Goal: Task Accomplishment & Management: Manage account settings

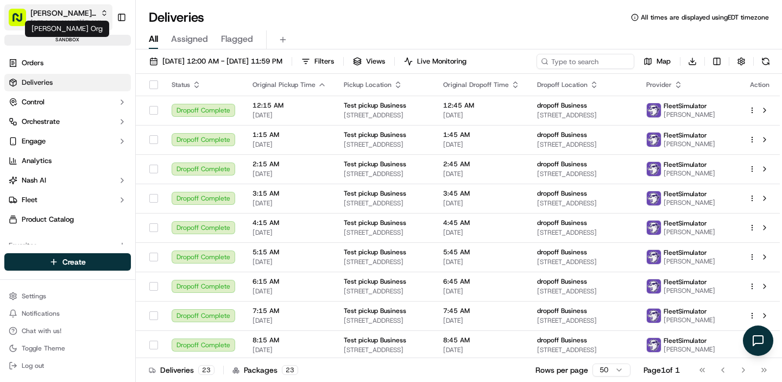
click at [60, 16] on span "Nash Org" at bounding box center [63, 13] width 66 height 11
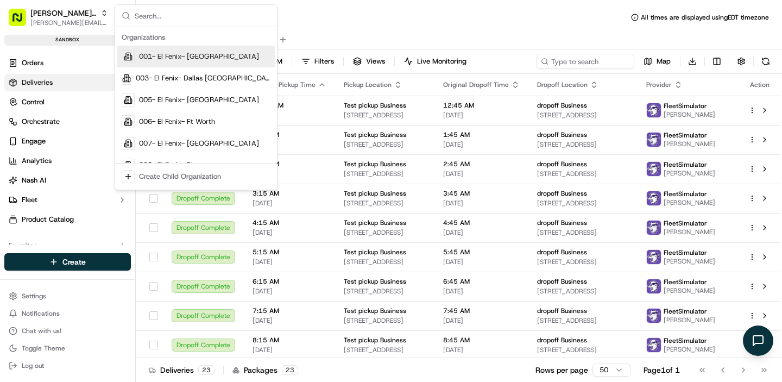
click at [362, 22] on div "Deliveries All times are displayed using EDT timezone" at bounding box center [459, 17] width 647 height 17
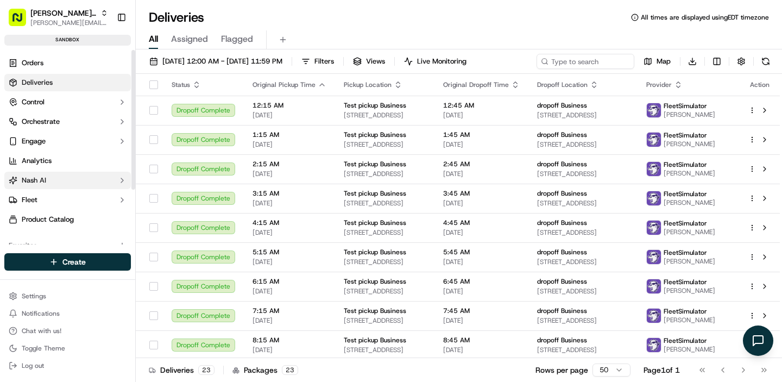
scroll to position [77, 0]
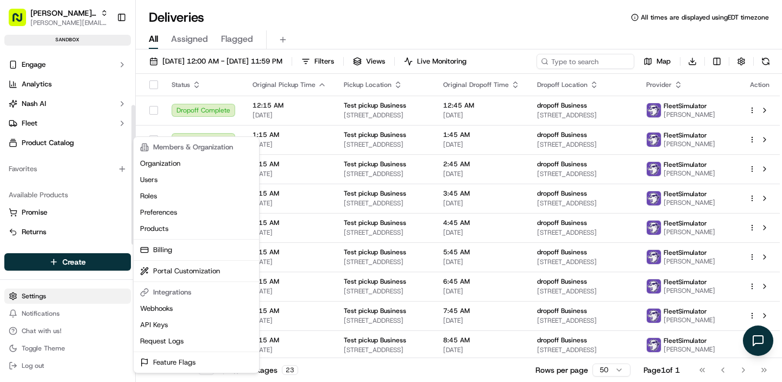
click at [50, 294] on html "Nash Org jake@usenash.com Toggle Sidebar sandbox Orders Deliveries Control Orch…" at bounding box center [391, 191] width 782 height 382
click at [181, 181] on link "Users" at bounding box center [196, 180] width 121 height 16
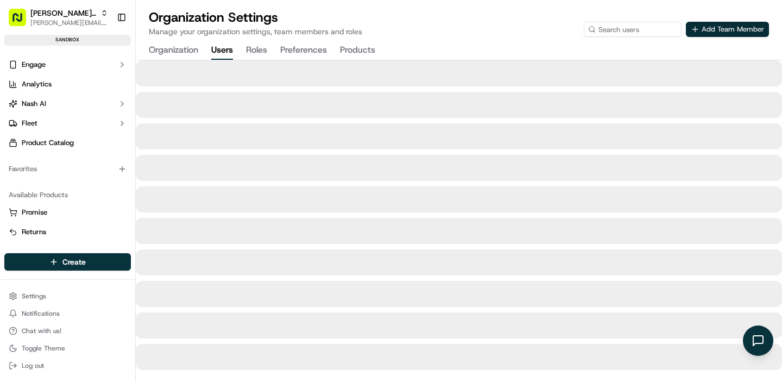
click at [739, 26] on button "Add Team Member" at bounding box center [727, 29] width 83 height 15
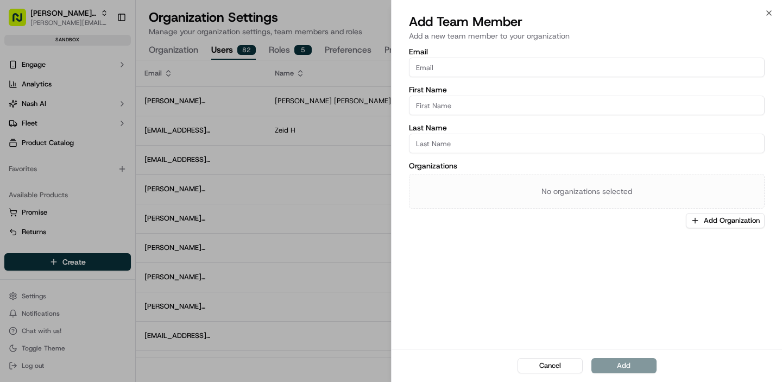
click at [543, 72] on input "Email" at bounding box center [587, 68] width 356 height 20
paste input "gordon@usenash.com"
type input "gordon@usenash.com"
click at [708, 221] on button "Add Organization" at bounding box center [725, 220] width 79 height 15
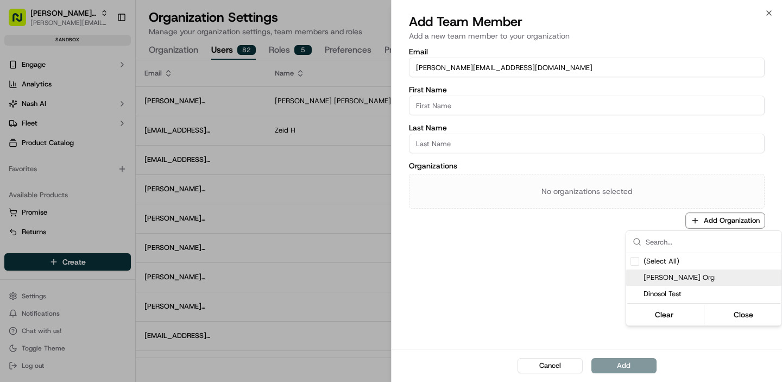
click at [651, 277] on span "Nash Org" at bounding box center [711, 278] width 134 height 10
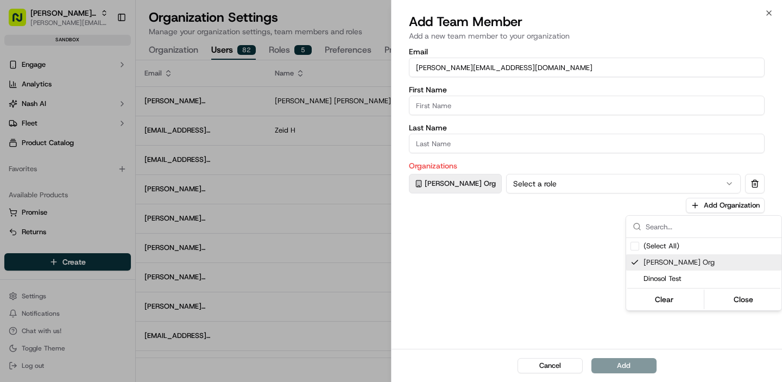
click at [448, 105] on div at bounding box center [391, 191] width 782 height 382
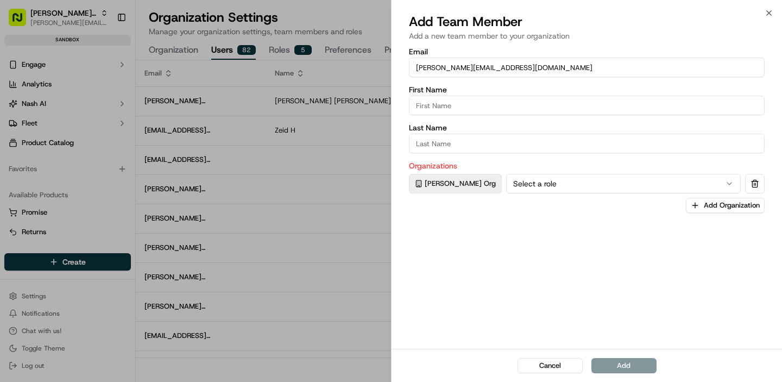
click at [448, 105] on input "First Name" at bounding box center [587, 106] width 356 height 20
type input "Gordon"
type input "White"
click at [506, 176] on button "Select a role" at bounding box center [623, 184] width 235 height 20
click at [619, 372] on button "Add" at bounding box center [624, 365] width 65 height 15
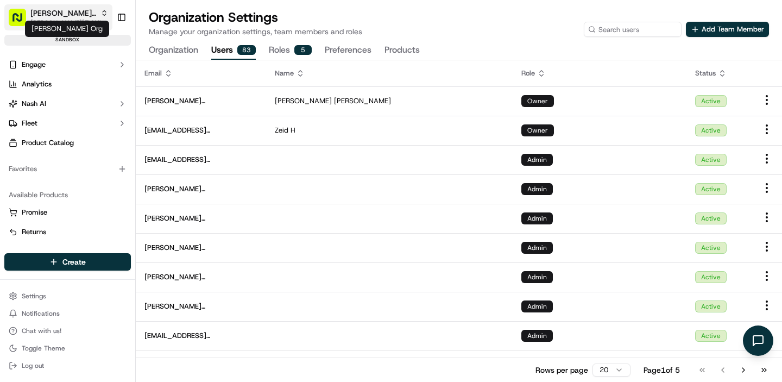
click at [55, 15] on span "Nash Org" at bounding box center [63, 13] width 66 height 11
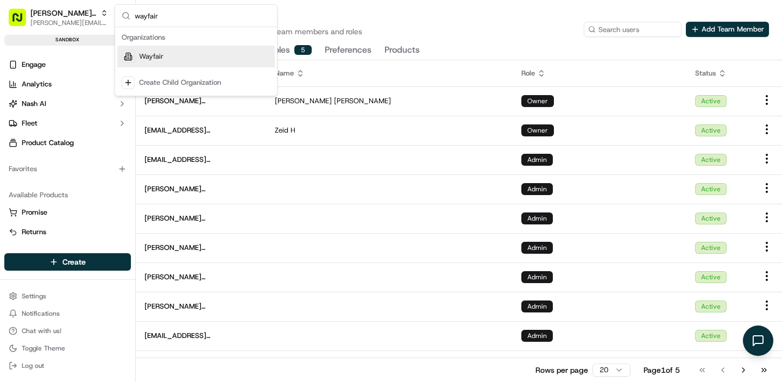
type input "wayfair"
click at [156, 54] on span "Wayfair" at bounding box center [151, 57] width 24 height 10
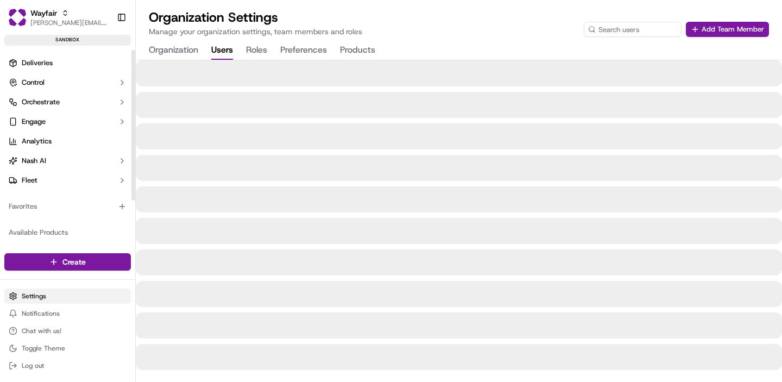
click at [55, 293] on html "Wayfair jake@usenash.com Toggle Sidebar sandbox Deliveries Control Orchestrate …" at bounding box center [391, 191] width 782 height 382
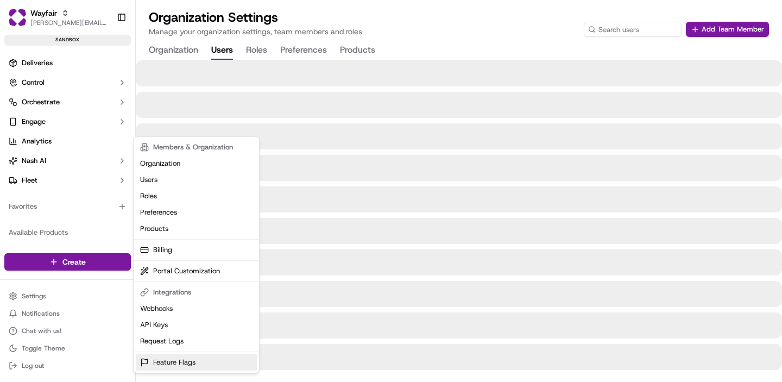
click at [181, 366] on link "Feature Flags" at bounding box center [196, 362] width 121 height 16
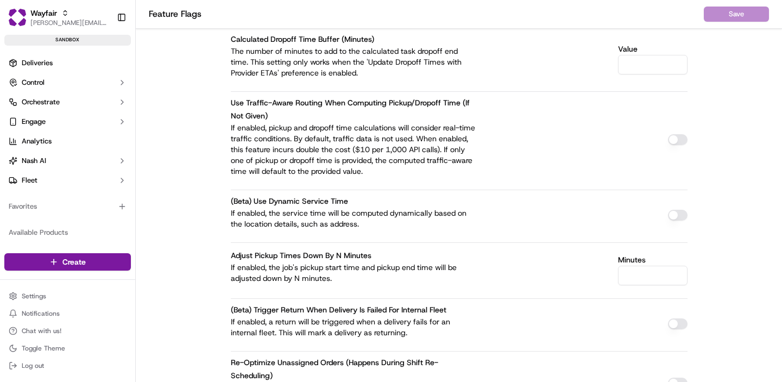
scroll to position [4564, 0]
